Goal: Transaction & Acquisition: Purchase product/service

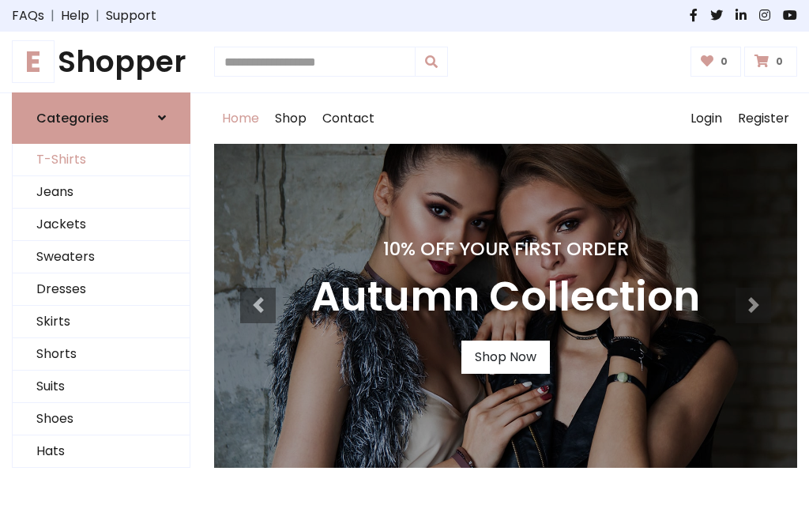
click at [101, 160] on link "T-Shirts" at bounding box center [101, 160] width 177 height 32
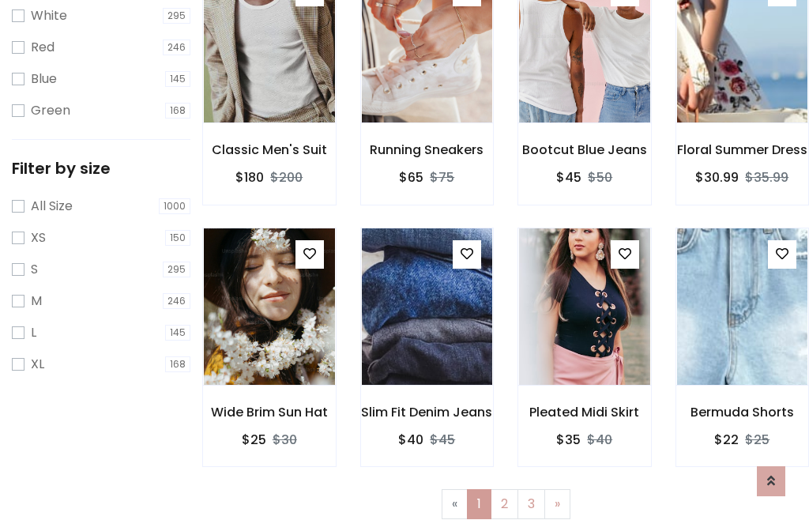
scroll to position [28, 0]
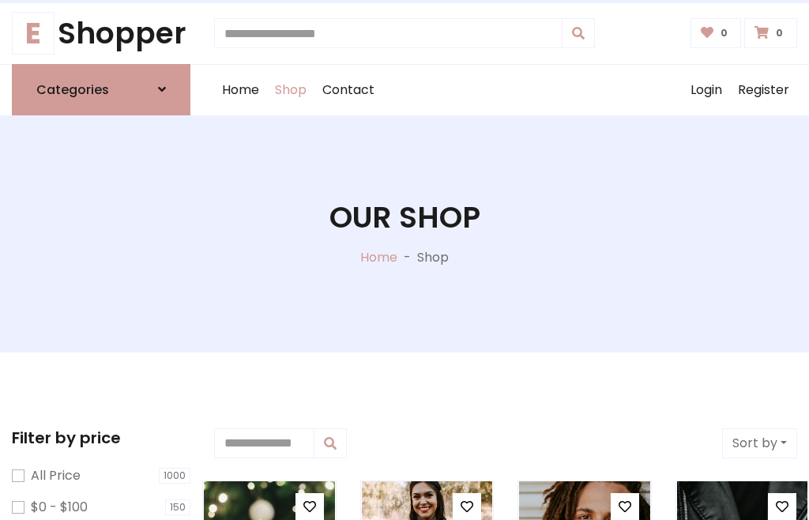
click at [404, 233] on h1 "Our Shop" at bounding box center [404, 218] width 151 height 36
click at [505, 89] on div "Home Shop Contact Log out Login Register" at bounding box center [505, 90] width 583 height 51
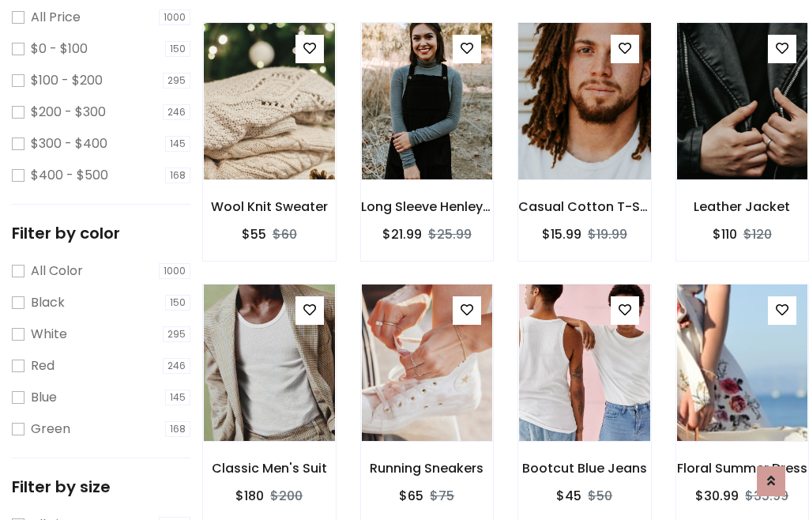
click at [584, 130] on img at bounding box center [583, 101] width 157 height 379
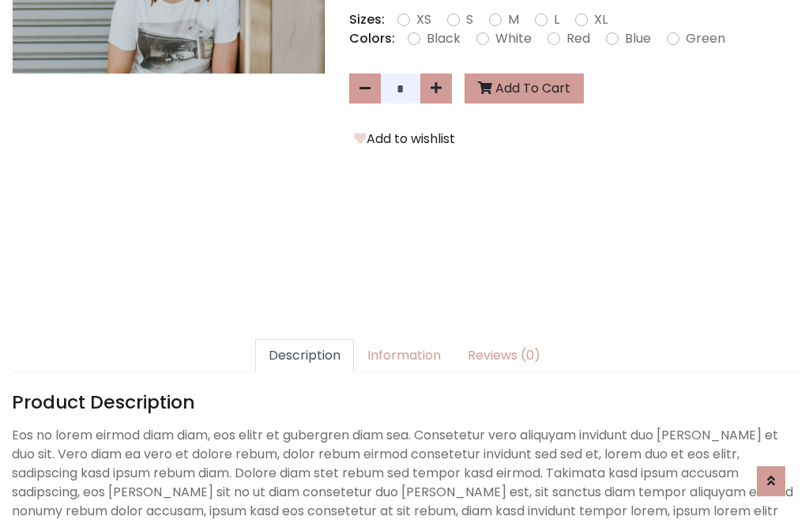
scroll to position [386, 0]
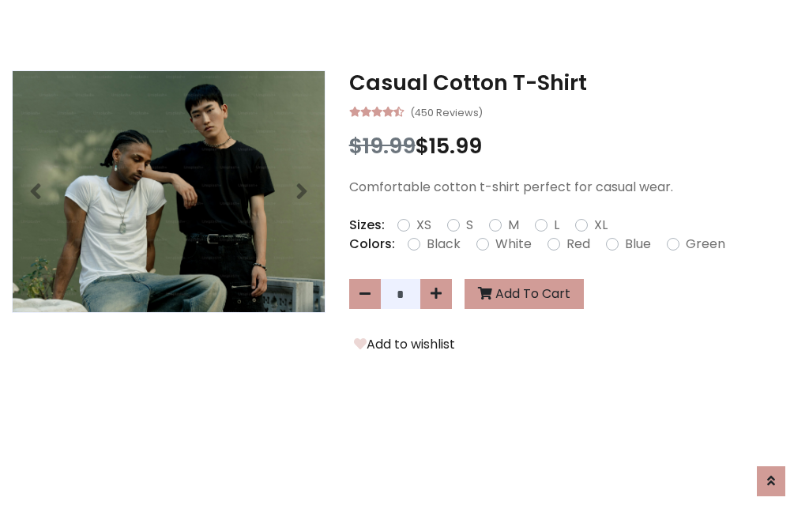
click at [573, 82] on h3 "Casual Cotton T-Shirt" at bounding box center [573, 82] width 448 height 25
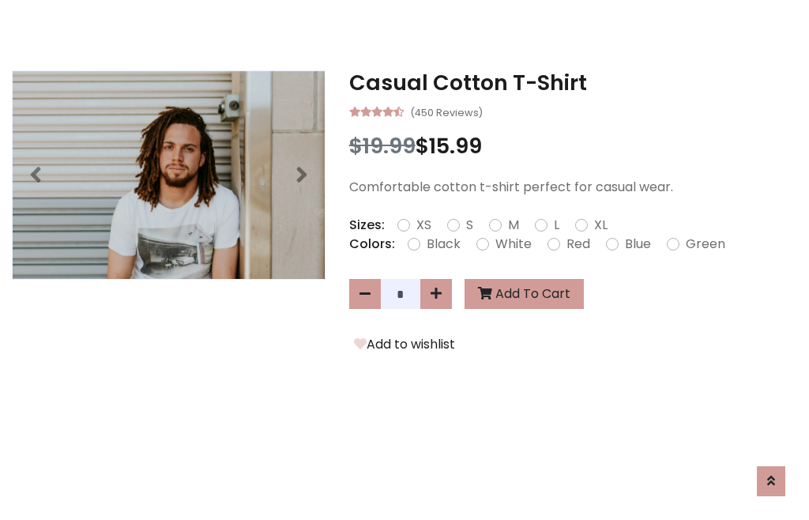
click at [573, 82] on h3 "Casual Cotton T-Shirt" at bounding box center [573, 82] width 448 height 25
